Goal: Task Accomplishment & Management: Manage account settings

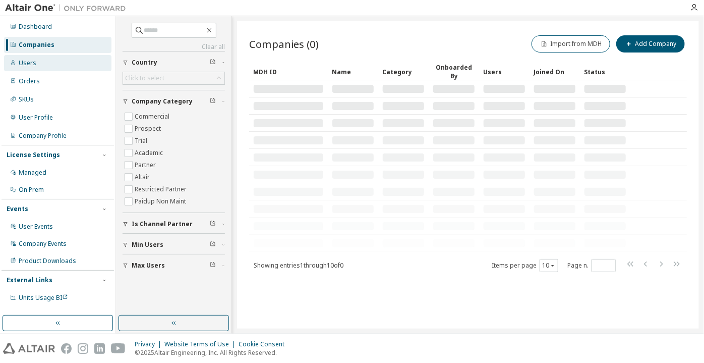
click at [66, 64] on div "Users" at bounding box center [57, 63] width 107 height 16
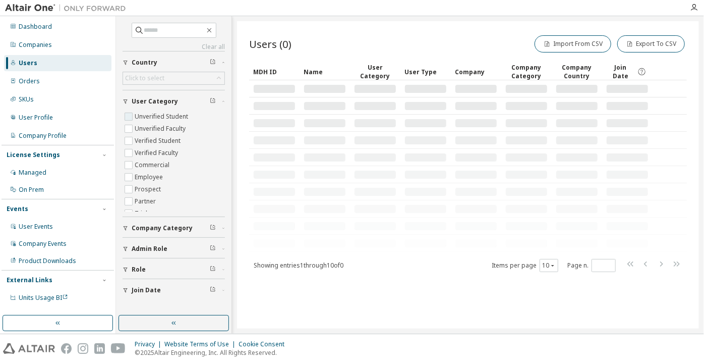
click at [169, 121] on label "Unverified Student" at bounding box center [163, 117] width 56 height 12
click at [168, 125] on label "Unverified Faculty" at bounding box center [161, 129] width 53 height 12
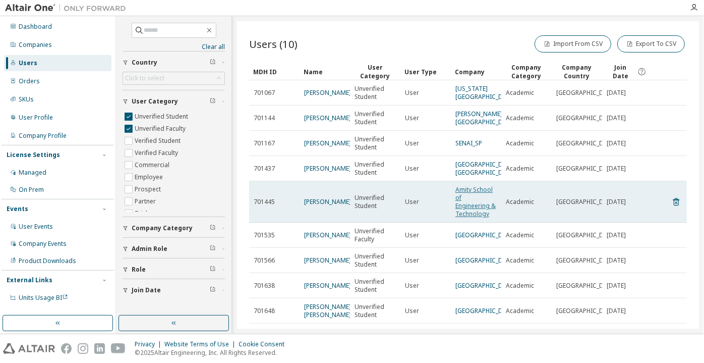
scroll to position [90, 0]
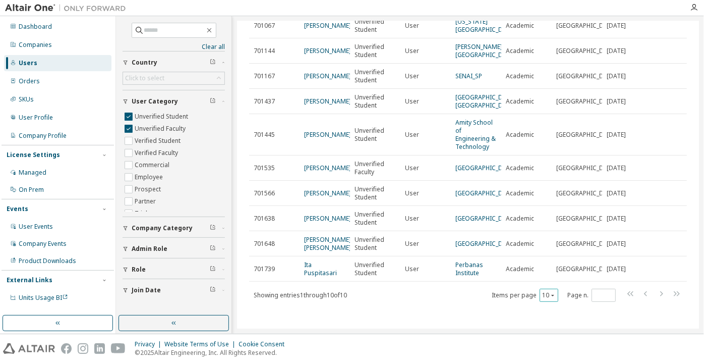
click at [549, 300] on div "10" at bounding box center [549, 295] width 19 height 13
click at [550, 293] on icon "button" at bounding box center [553, 295] width 6 height 6
click at [536, 284] on div "100" at bounding box center [545, 282] width 81 height 12
click at [167, 317] on button "button" at bounding box center [174, 323] width 111 height 16
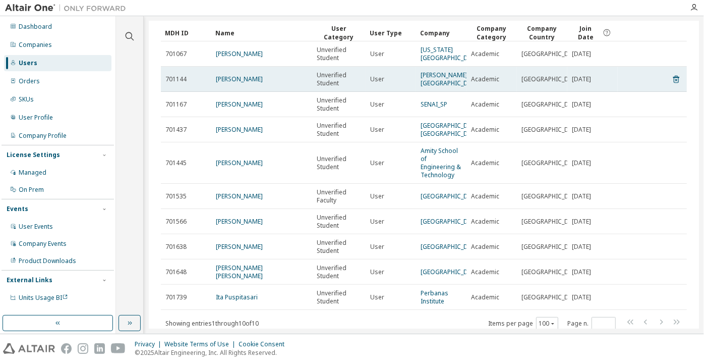
scroll to position [0, 0]
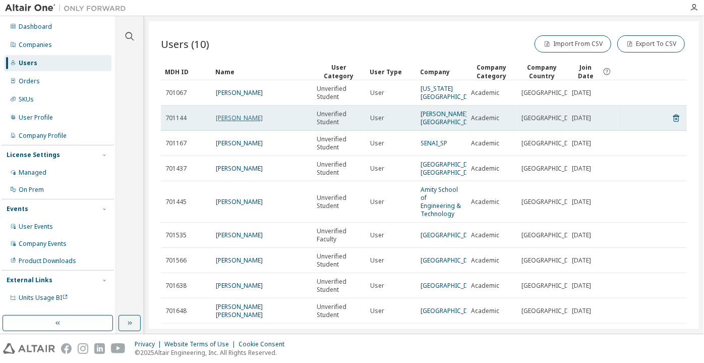
click at [218, 131] on td "JAMES KINUTHIA" at bounding box center [261, 117] width 101 height 25
click at [220, 122] on link "JAMES KINUTHIA" at bounding box center [239, 118] width 47 height 9
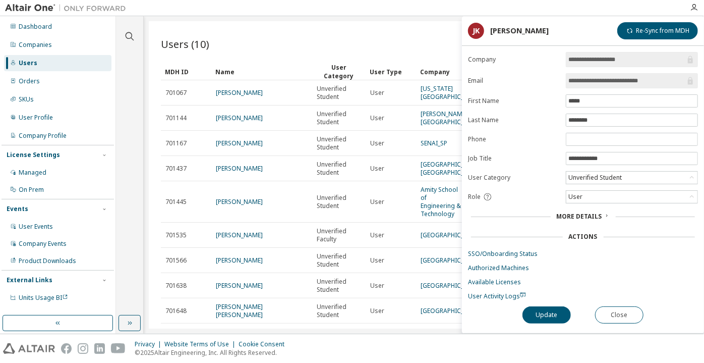
drag, startPoint x: 658, startPoint y: 82, endPoint x: 628, endPoint y: 85, distance: 29.9
click at [628, 85] on span "**********" at bounding box center [632, 80] width 132 height 15
